Goal: Transaction & Acquisition: Obtain resource

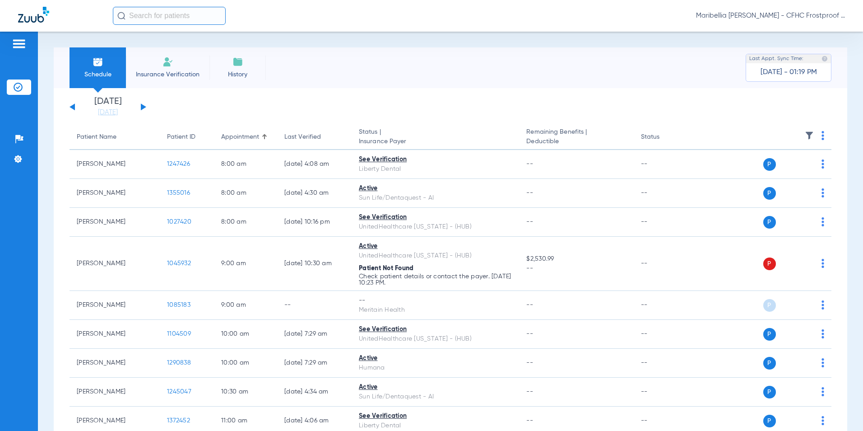
click at [143, 109] on button at bounding box center [143, 106] width 5 height 7
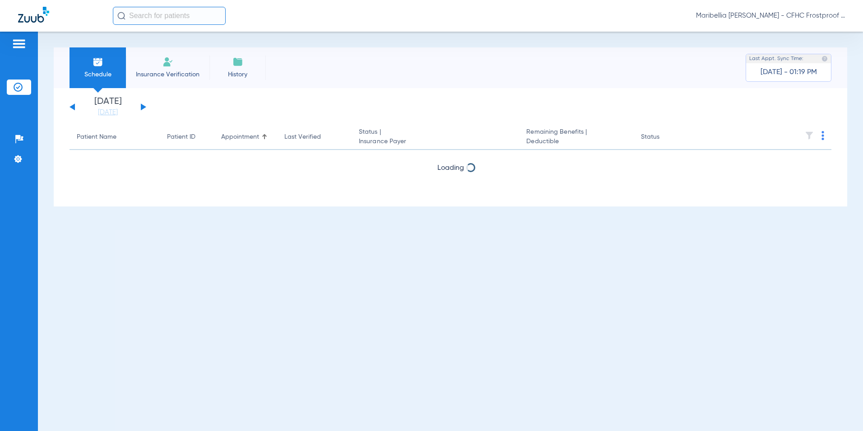
click at [143, 109] on button at bounding box center [143, 106] width 5 height 7
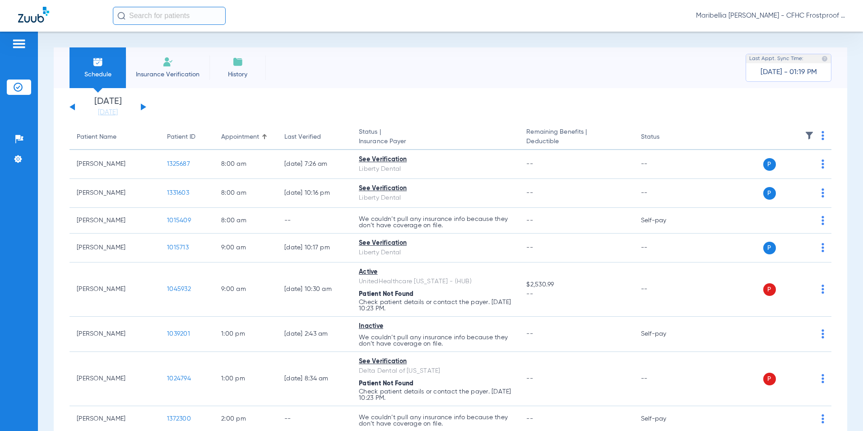
click at [143, 109] on button at bounding box center [143, 106] width 5 height 7
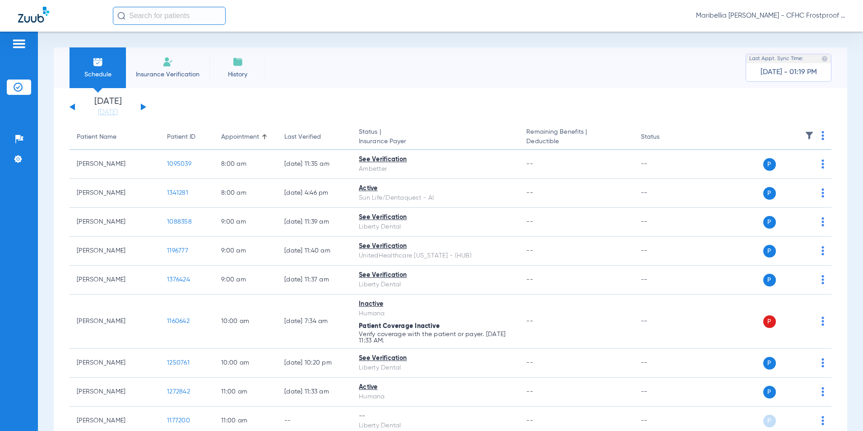
click at [143, 107] on button at bounding box center [143, 106] width 5 height 7
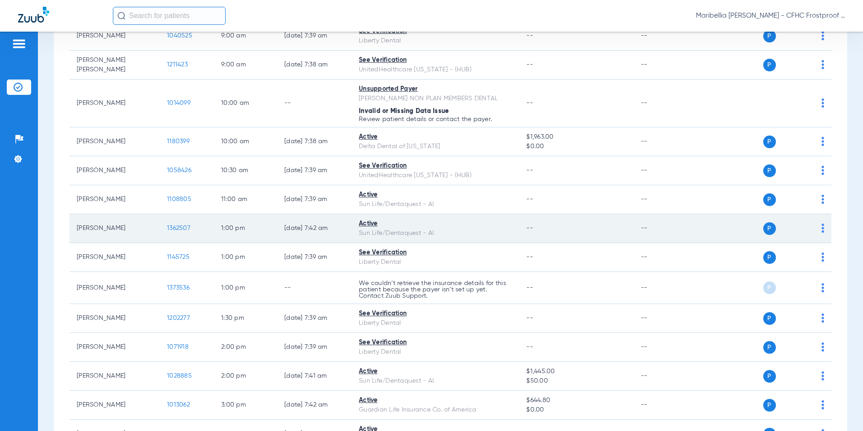
scroll to position [316, 0]
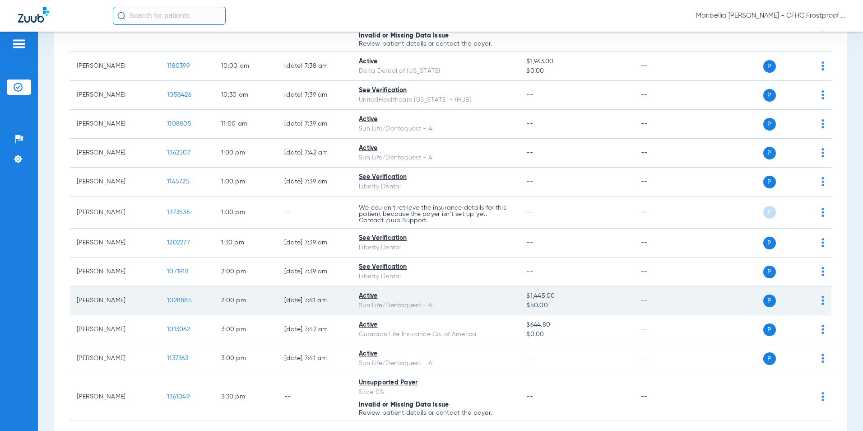
click at [190, 300] on span "1028885" at bounding box center [179, 300] width 25 height 6
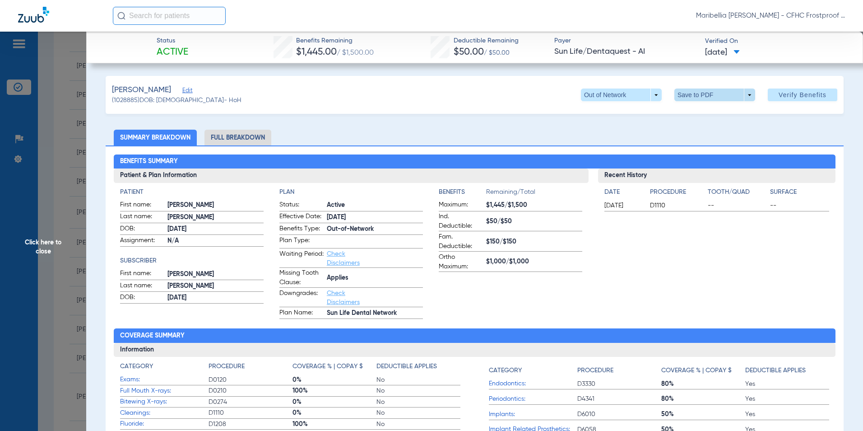
click at [681, 91] on span at bounding box center [714, 94] width 81 height 13
click at [680, 110] on mat-icon "insert_drive_file" at bounding box center [680, 112] width 11 height 11
click at [52, 262] on span "Click here to close" at bounding box center [43, 247] width 86 height 431
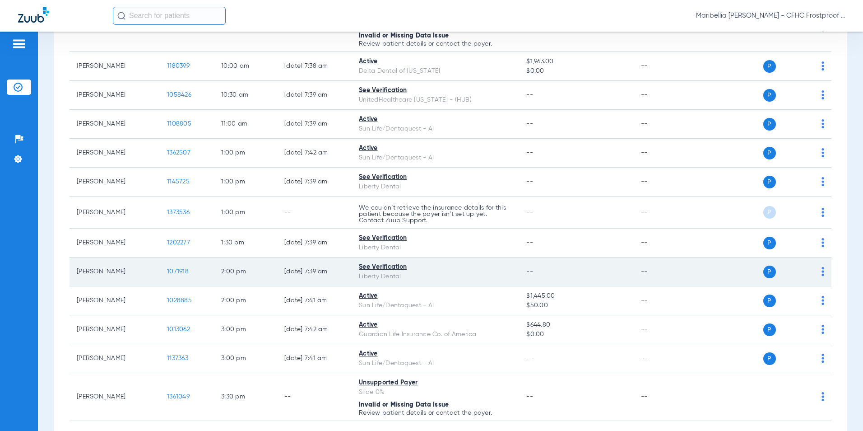
click at [167, 273] on span "1071918" at bounding box center [178, 271] width 22 height 6
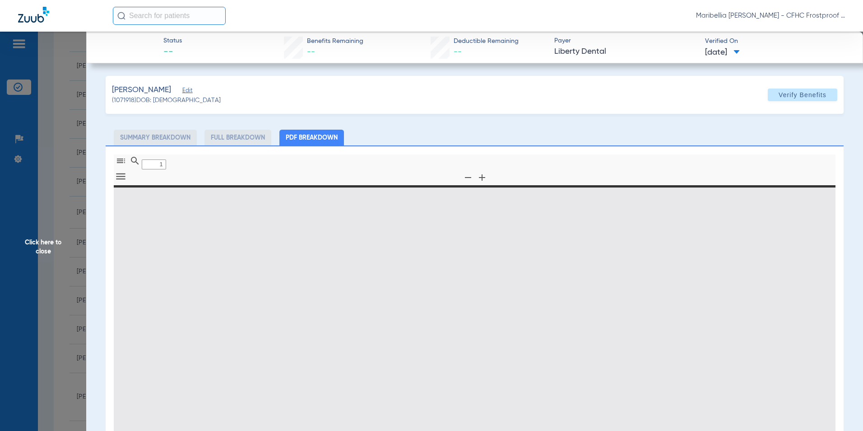
type input "0"
select select "page-width"
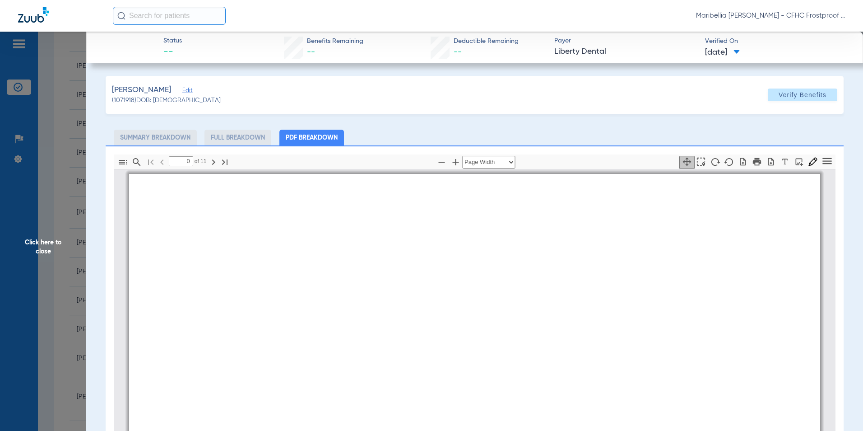
type input "1"
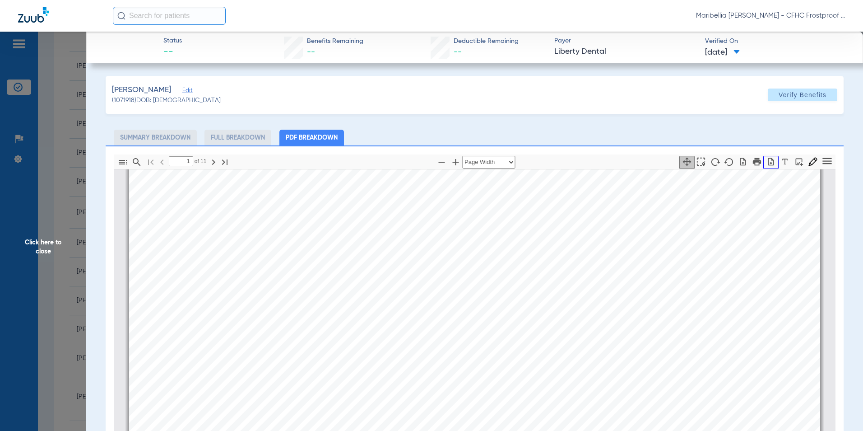
click at [766, 164] on icon "button" at bounding box center [770, 161] width 9 height 9
click at [45, 250] on span "Click here to close" at bounding box center [43, 247] width 86 height 431
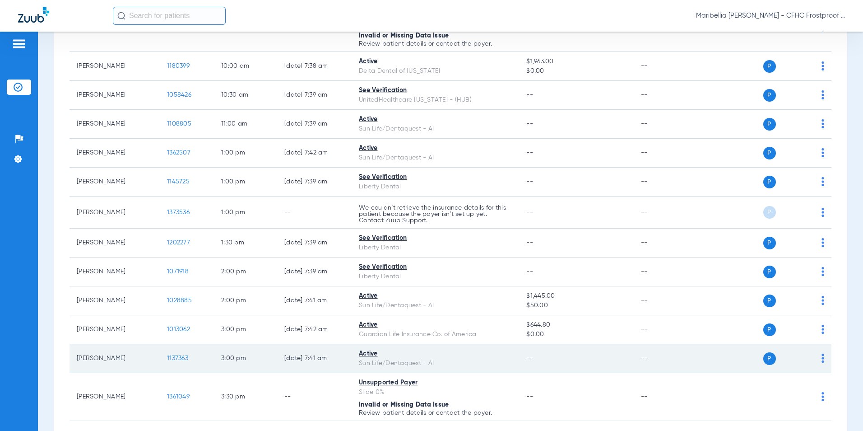
click at [184, 357] on span "1137363" at bounding box center [177, 358] width 21 height 6
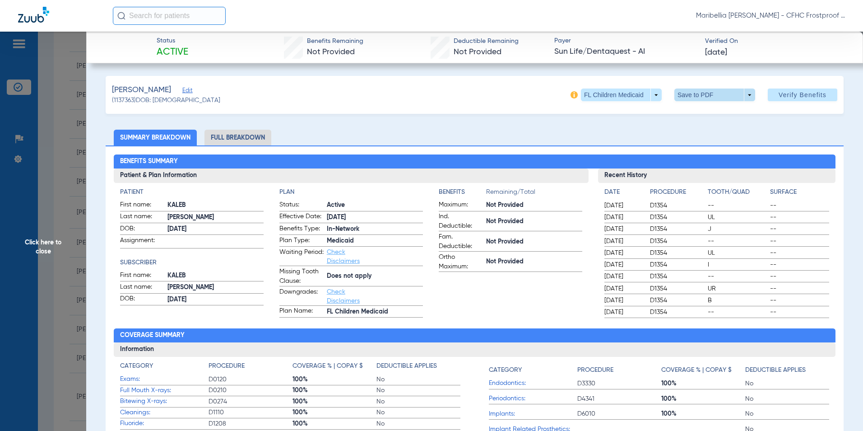
click at [704, 102] on span at bounding box center [715, 95] width 22 height 22
click at [703, 114] on span "Save to PDF" at bounding box center [711, 113] width 36 height 6
click at [24, 260] on span "Click here to close" at bounding box center [43, 247] width 86 height 431
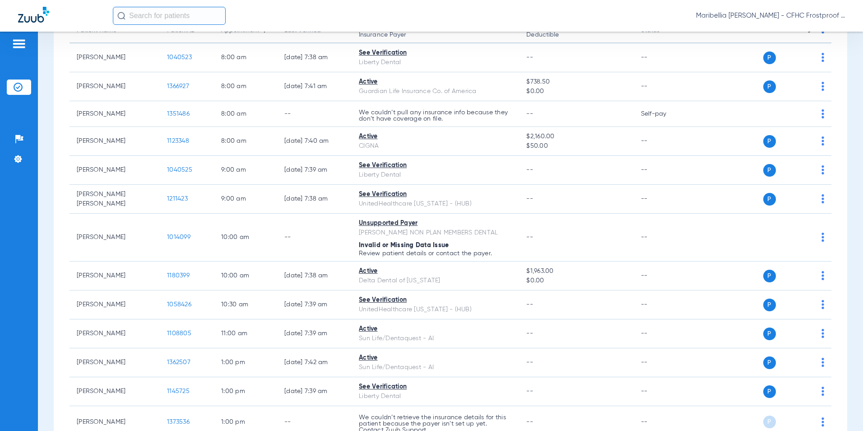
scroll to position [93, 0]
